Goal: Transaction & Acquisition: Purchase product/service

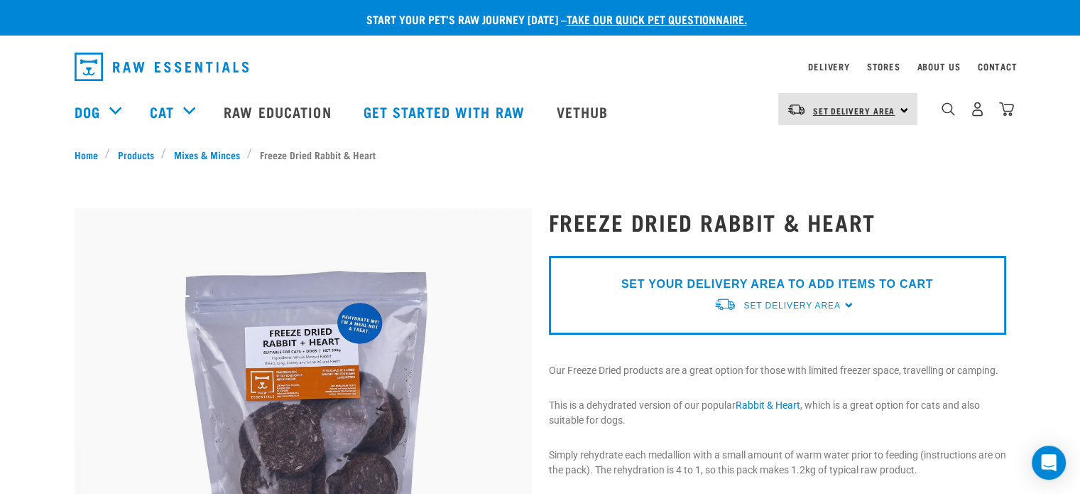
click at [836, 108] on span "Set Delivery Area" at bounding box center [854, 110] width 82 height 5
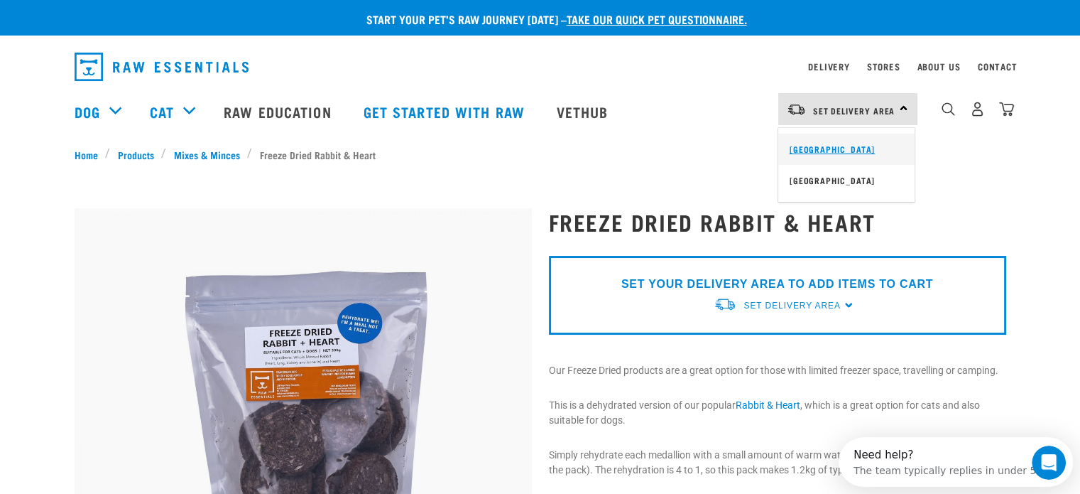
click at [837, 147] on link "[GEOGRAPHIC_DATA]" at bounding box center [846, 149] width 136 height 31
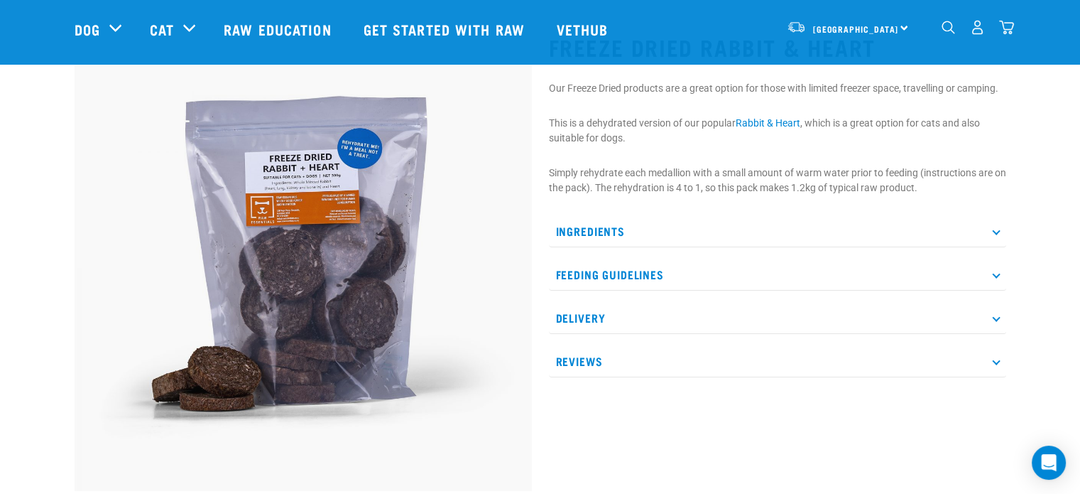
scroll to position [71, 0]
click at [306, 273] on img at bounding box center [303, 261] width 457 height 457
click at [999, 313] on p "Delivery" at bounding box center [777, 317] width 457 height 32
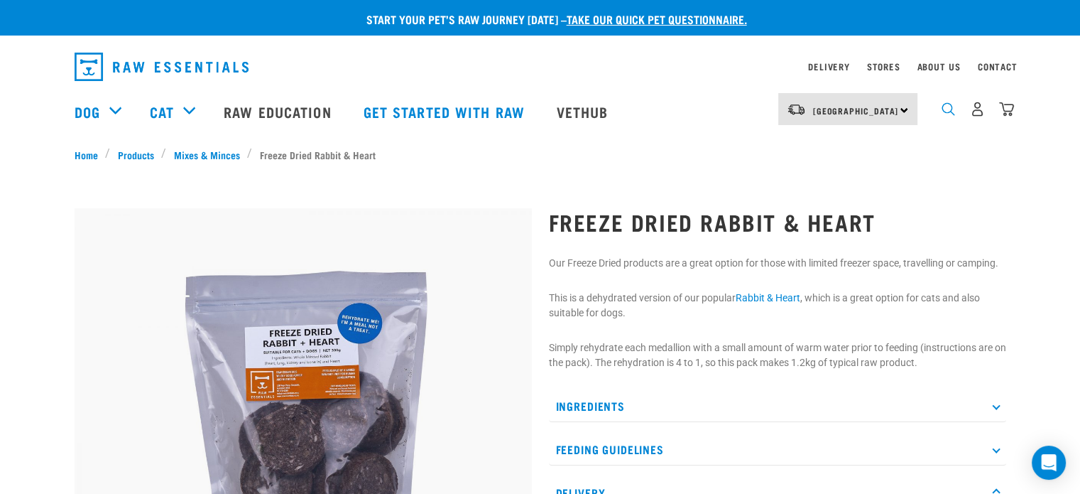
click at [948, 115] on img "dropdown navigation" at bounding box center [948, 108] width 13 height 13
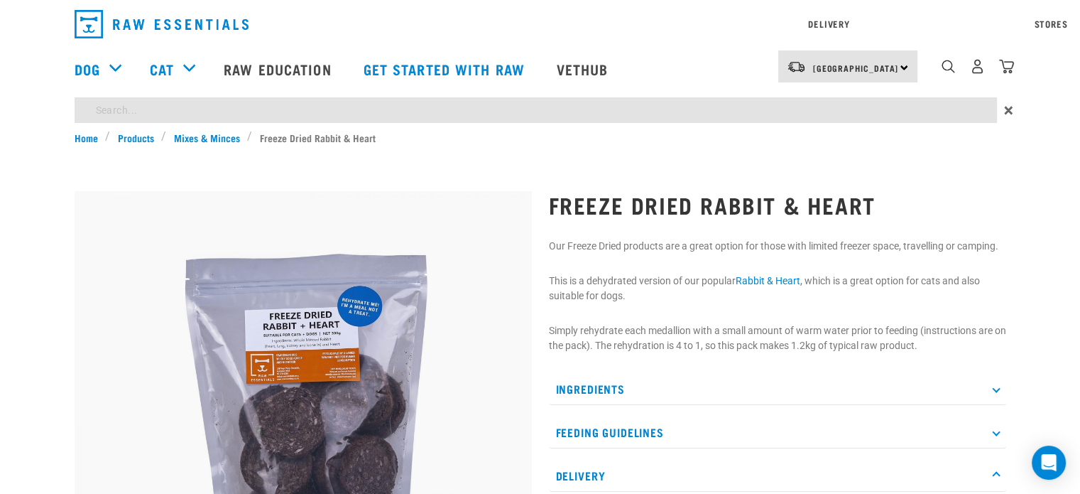
type input "freeze dried"
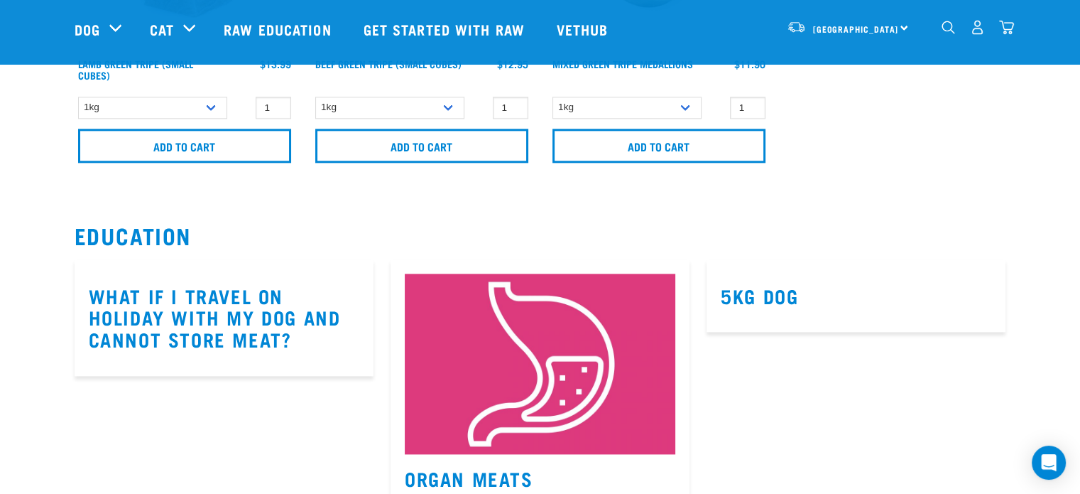
scroll to position [7174, 0]
